Goal: Find contact information: Obtain details needed to contact an individual or organization

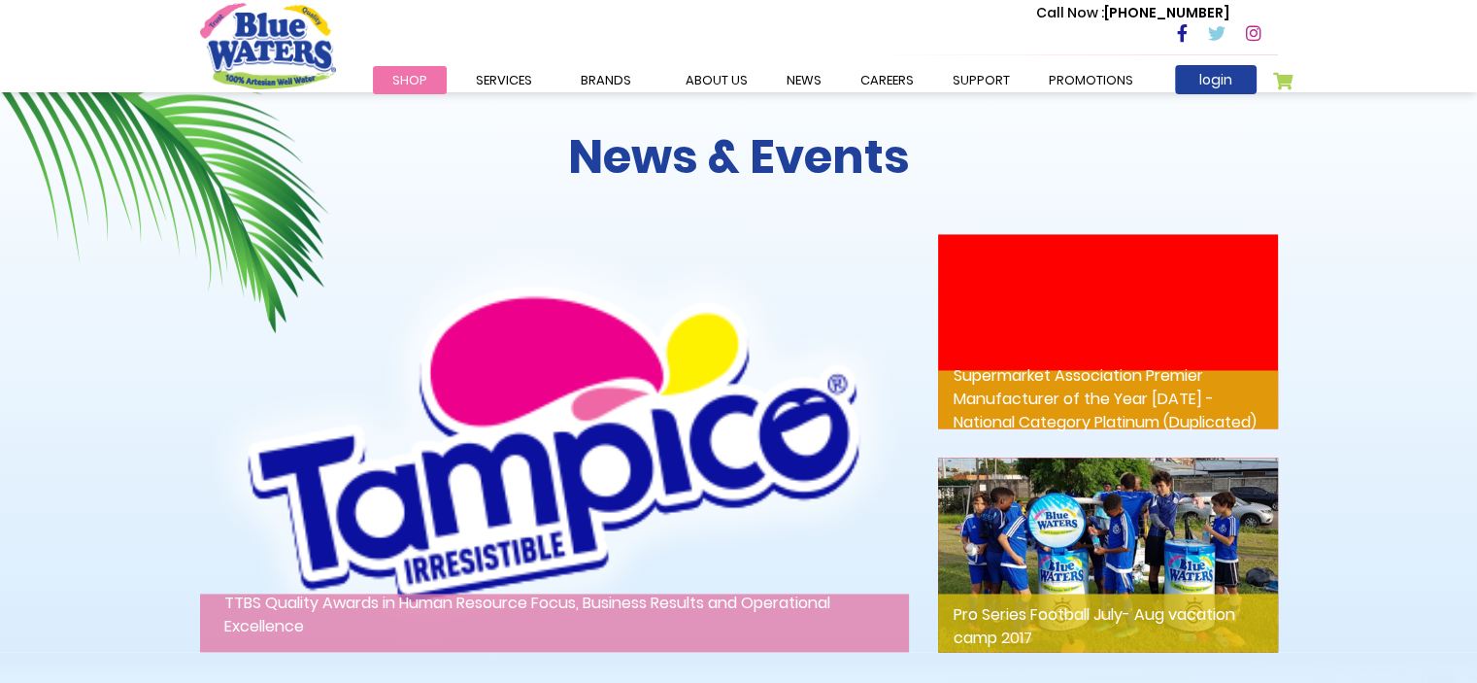
scroll to position [3369, 0]
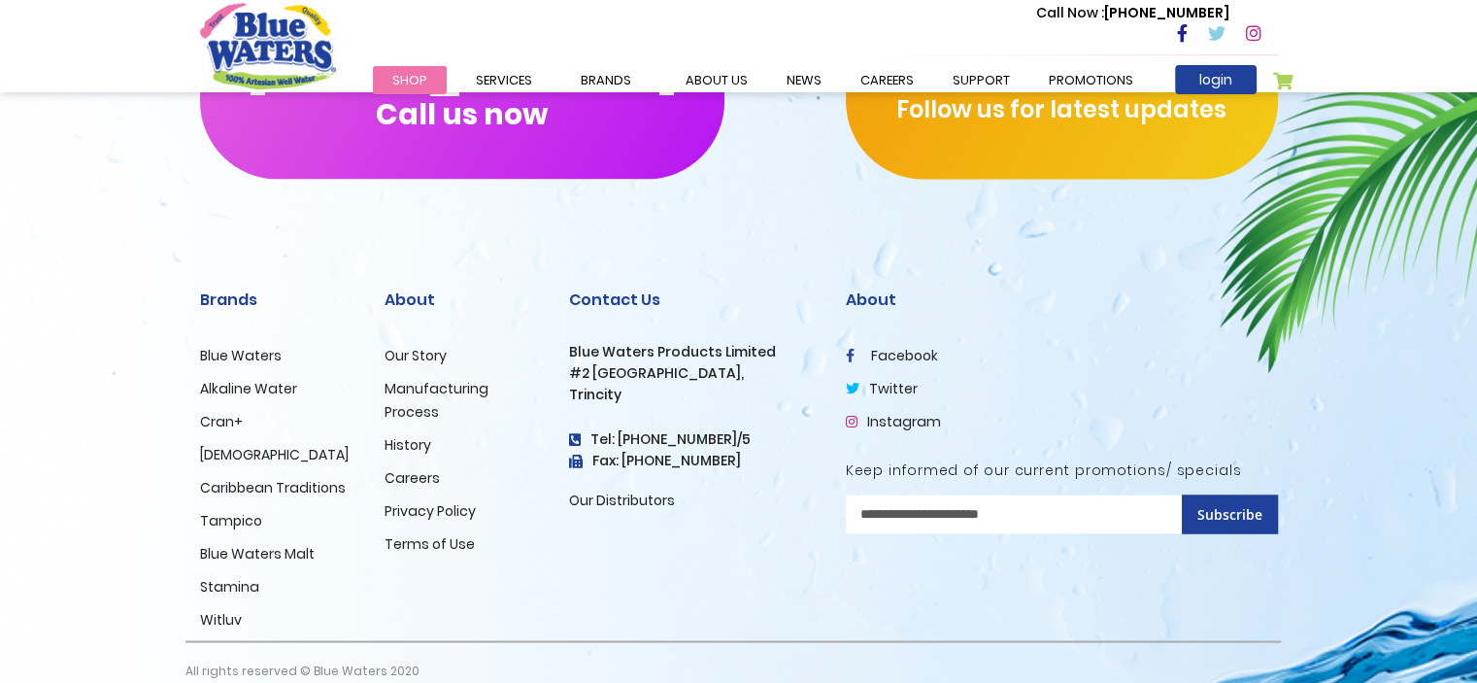
click at [572, 343] on h3 "Blue Waters Products Limited" at bounding box center [693, 351] width 248 height 17
drag, startPoint x: 572, startPoint y: 322, endPoint x: 716, endPoint y: 321, distance: 143.7
click at [716, 343] on h3 "Blue Waters Products Limited" at bounding box center [693, 351] width 248 height 17
copy h3 "Blue Waters Products Limited"
click at [569, 364] on h3 "#2 [GEOGRAPHIC_DATA]," at bounding box center [693, 372] width 248 height 17
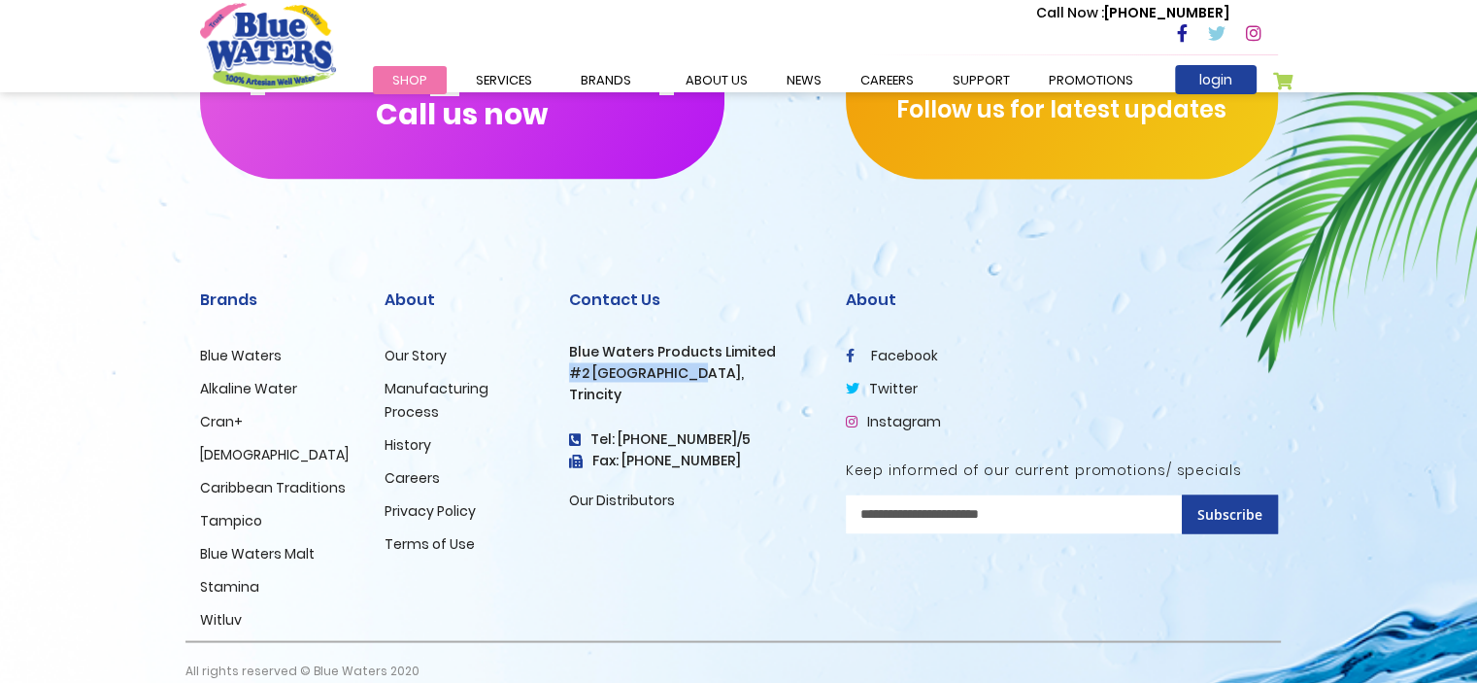
drag, startPoint x: 567, startPoint y: 345, endPoint x: 607, endPoint y: 368, distance: 46.1
click at [675, 364] on h3 "#2 [GEOGRAPHIC_DATA]," at bounding box center [693, 372] width 248 height 17
click at [589, 386] on h3 "Trincity" at bounding box center [693, 394] width 248 height 17
click at [593, 386] on h3 "Trincity" at bounding box center [693, 394] width 248 height 17
click at [571, 364] on h3 "#2 [GEOGRAPHIC_DATA]," at bounding box center [693, 372] width 248 height 17
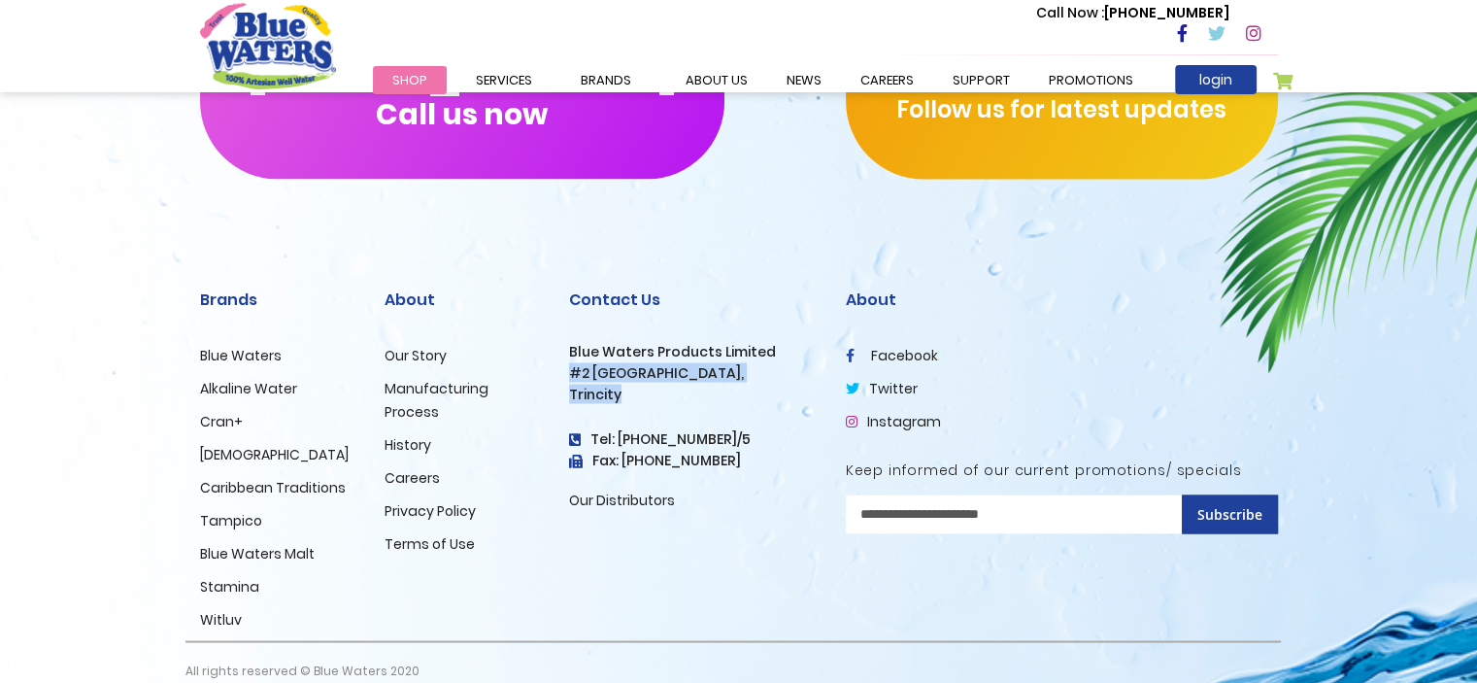
drag, startPoint x: 571, startPoint y: 345, endPoint x: 596, endPoint y: 364, distance: 31.9
click at [596, 364] on div "Contact Us Blue Waters Products Limited [STREET_ADDRESS] Tel: [PHONE_NUMBER]/5 …" at bounding box center [693, 400] width 248 height 220
click at [569, 364] on h3 "#2 [GEOGRAPHIC_DATA]," at bounding box center [693, 372] width 248 height 17
drag, startPoint x: 568, startPoint y: 345, endPoint x: 691, endPoint y: 345, distance: 123.3
click at [691, 364] on h3 "#2 [GEOGRAPHIC_DATA]," at bounding box center [693, 372] width 248 height 17
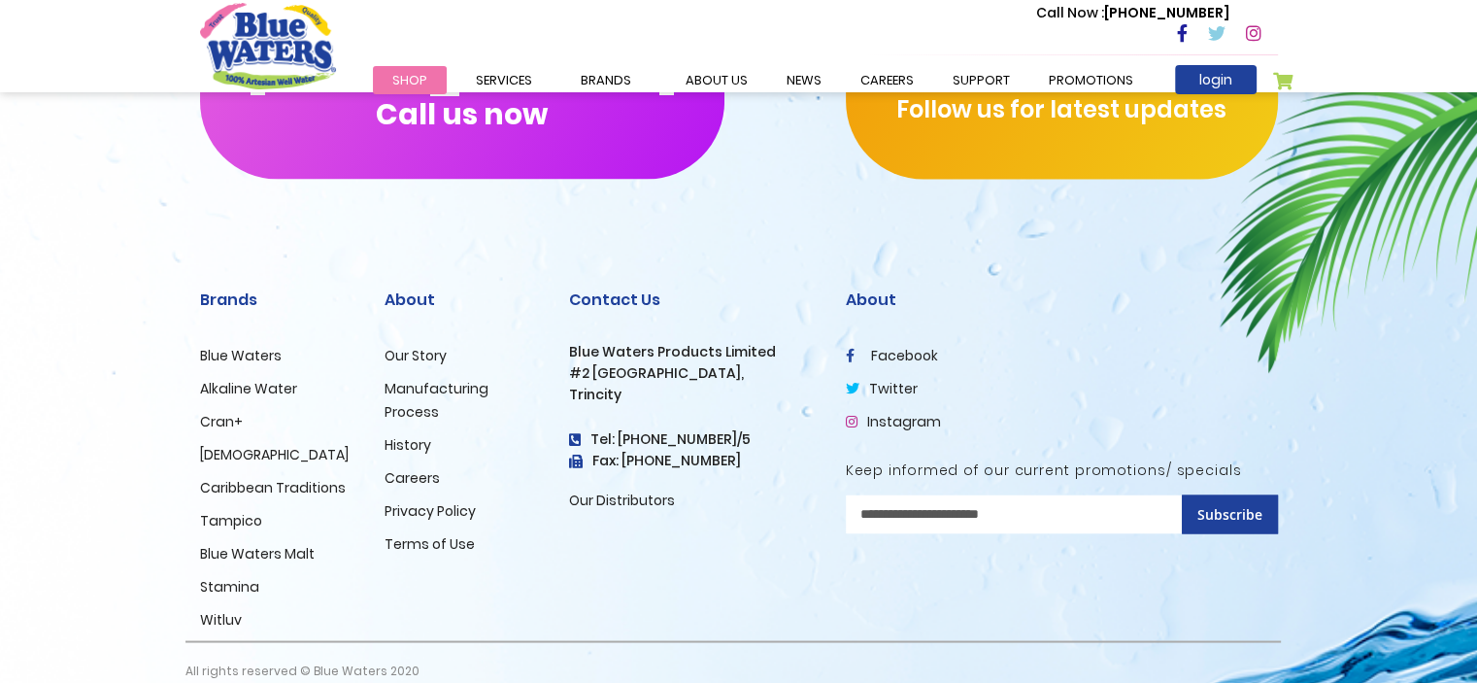
click at [591, 386] on h3 "Trincity" at bounding box center [693, 394] width 248 height 17
copy h3 "Trincity"
drag, startPoint x: 591, startPoint y: 373, endPoint x: 579, endPoint y: 373, distance: 12.6
click at [579, 386] on h3 "Trincity" at bounding box center [693, 394] width 248 height 17
drag, startPoint x: 750, startPoint y: 409, endPoint x: 628, endPoint y: 413, distance: 121.5
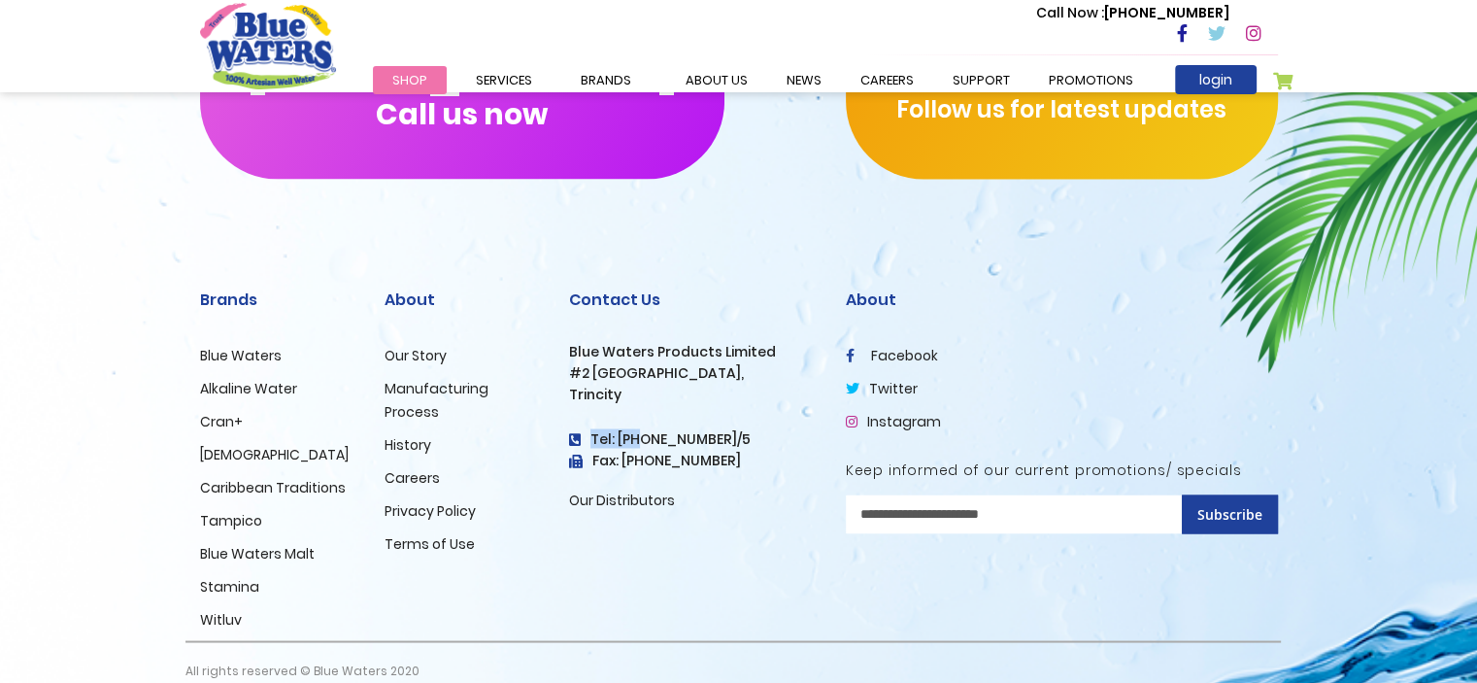
click at [629, 430] on h4 "Tel: [PHONE_NUMBER]/5" at bounding box center [693, 438] width 248 height 17
click at [628, 430] on h4 "Tel: [PHONE_NUMBER]/5" at bounding box center [693, 438] width 248 height 17
drag, startPoint x: 628, startPoint y: 413, endPoint x: 728, endPoint y: 413, distance: 100.0
click at [728, 430] on h4 "Tel: [PHONE_NUMBER]/5" at bounding box center [693, 438] width 248 height 17
